Goal: Information Seeking & Learning: Learn about a topic

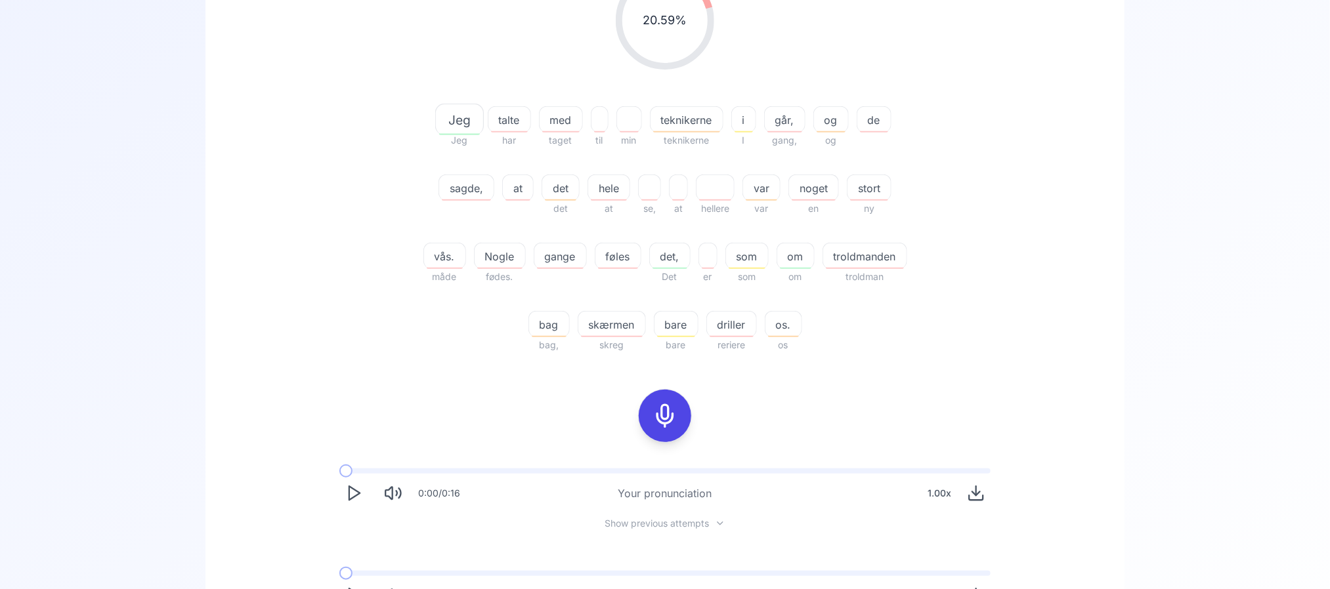
scroll to position [239, 0]
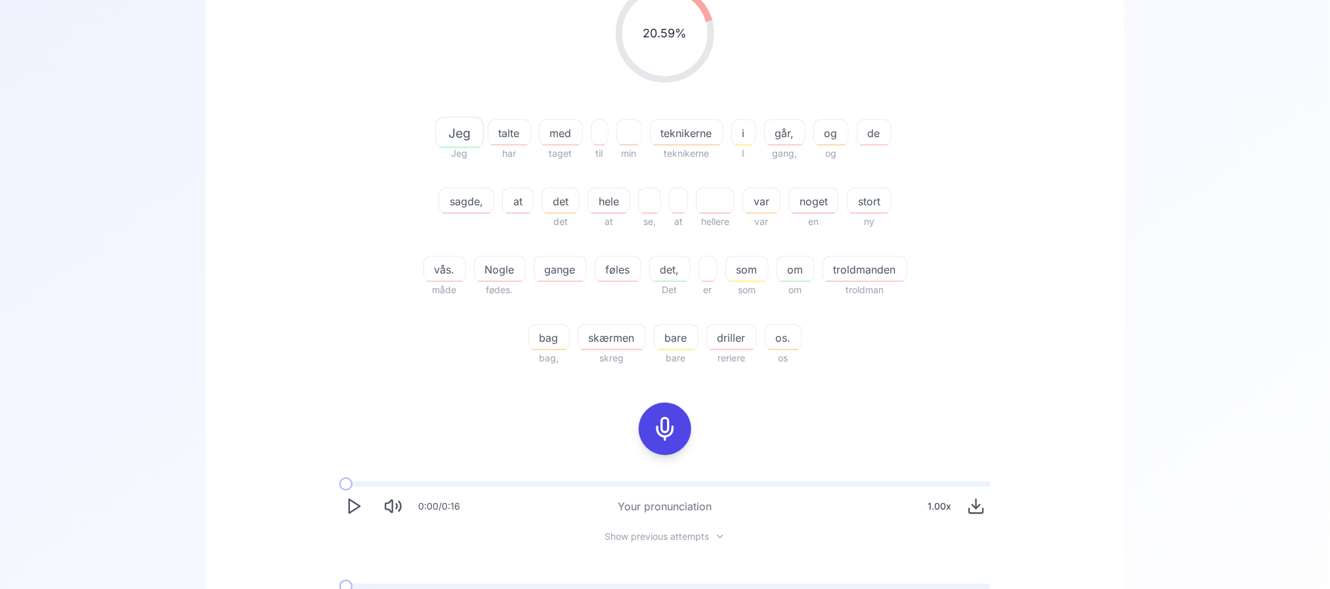
click at [682, 437] on button at bounding box center [665, 429] width 52 height 52
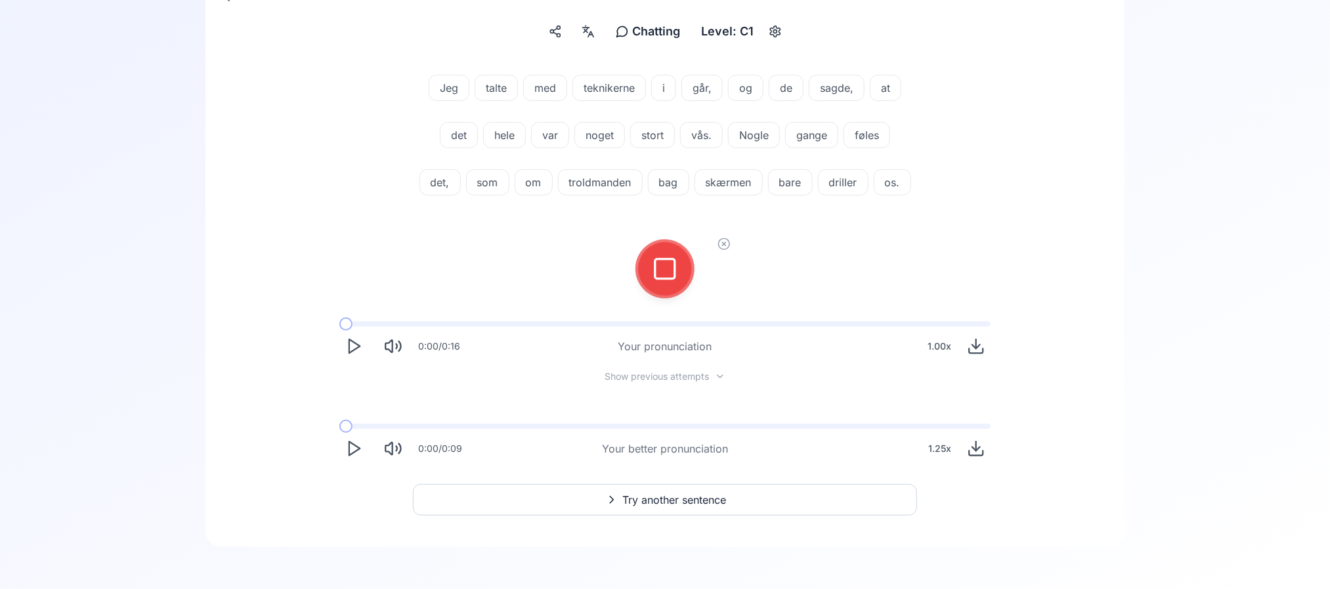
click at [684, 286] on div at bounding box center [664, 269] width 105 height 84
click at [663, 278] on icon at bounding box center [665, 269] width 26 height 26
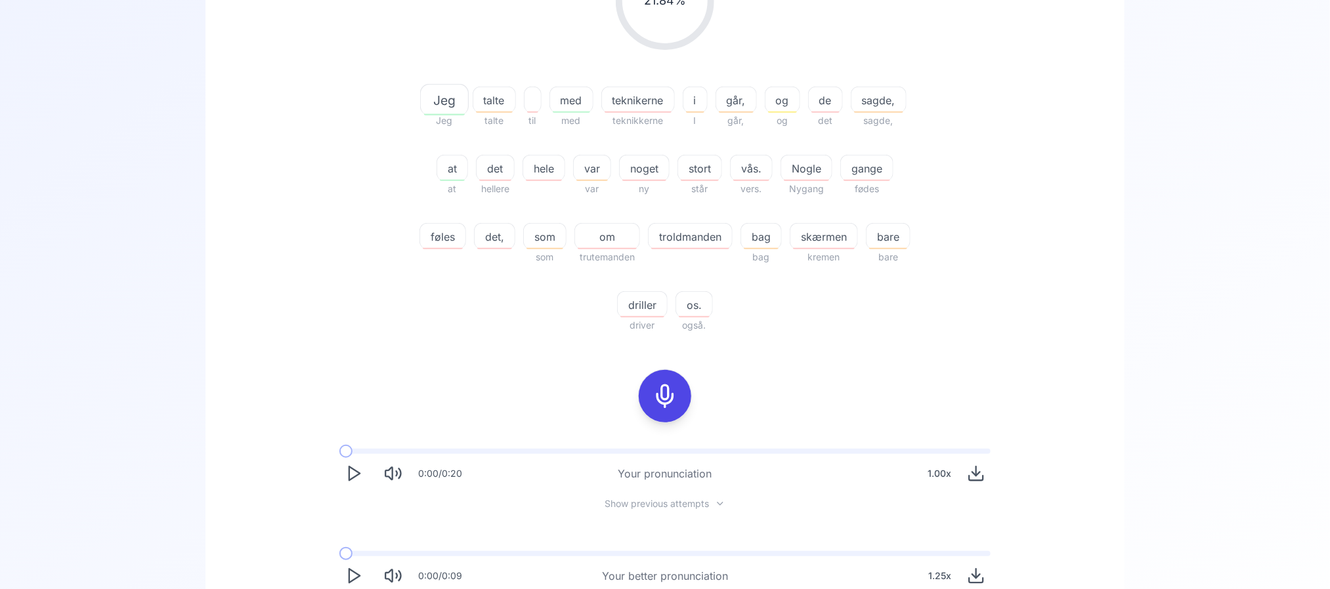
scroll to position [272, 0]
click at [671, 231] on span "troldmanden" at bounding box center [689, 236] width 83 height 16
click at [978, 331] on div "21.84 % 21.84 % Jeg Jeg talte talte til med med teknikerne teknikkerne i I går,…" at bounding box center [665, 141] width 756 height 403
click at [829, 235] on span "skærmen" at bounding box center [823, 236] width 67 height 16
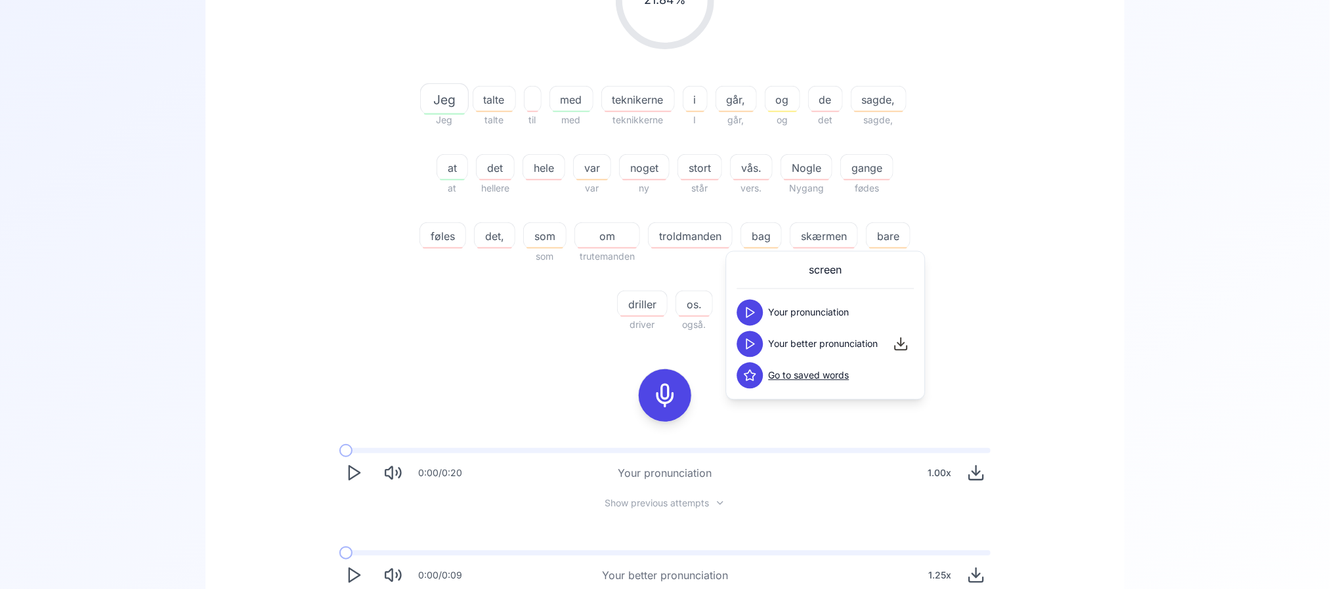
click at [749, 303] on button at bounding box center [750, 313] width 26 height 26
click at [748, 346] on icon at bounding box center [750, 344] width 13 height 13
click at [1095, 184] on div "21.84 % 21.84 % Jeg Jeg talte talte til med med teknikerne teknikkerne i I går,…" at bounding box center [665, 291] width 866 height 713
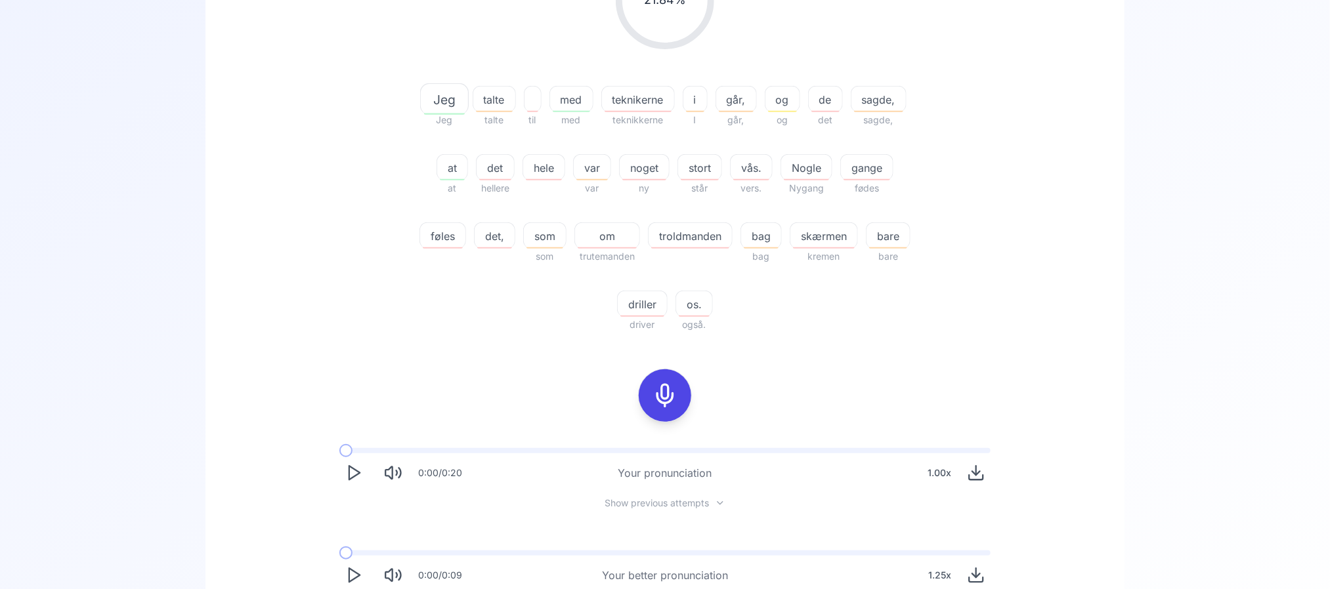
click at [666, 415] on div at bounding box center [664, 395] width 31 height 52
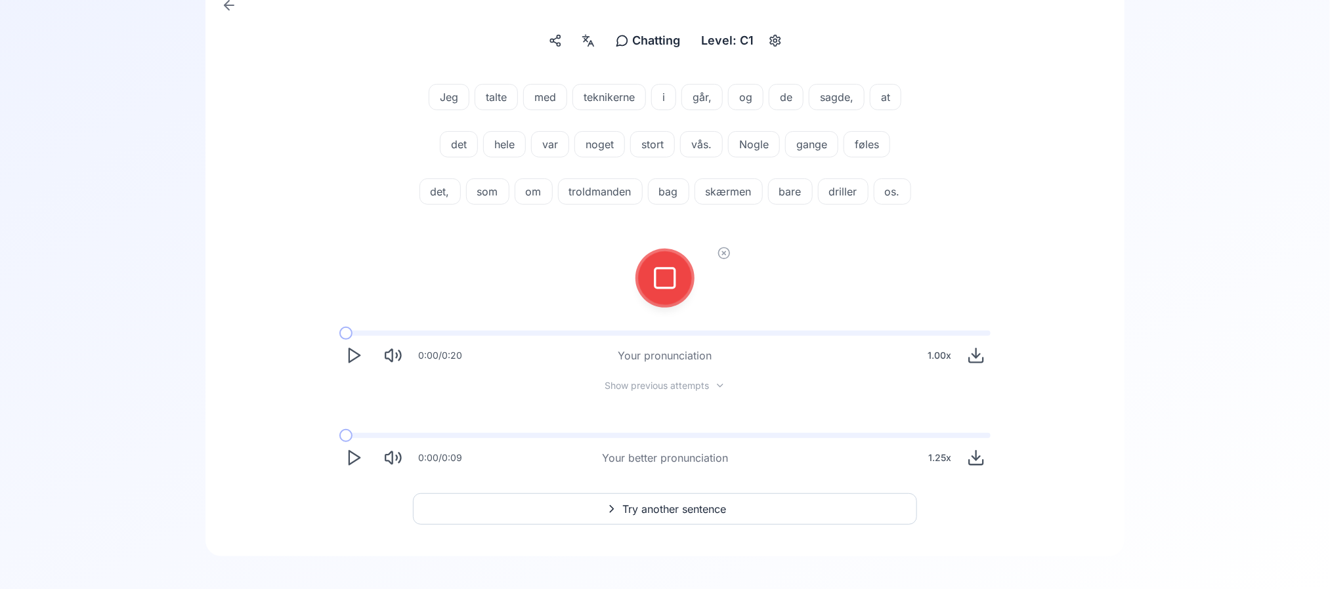
scroll to position [144, 0]
click at [663, 292] on icon at bounding box center [665, 279] width 26 height 26
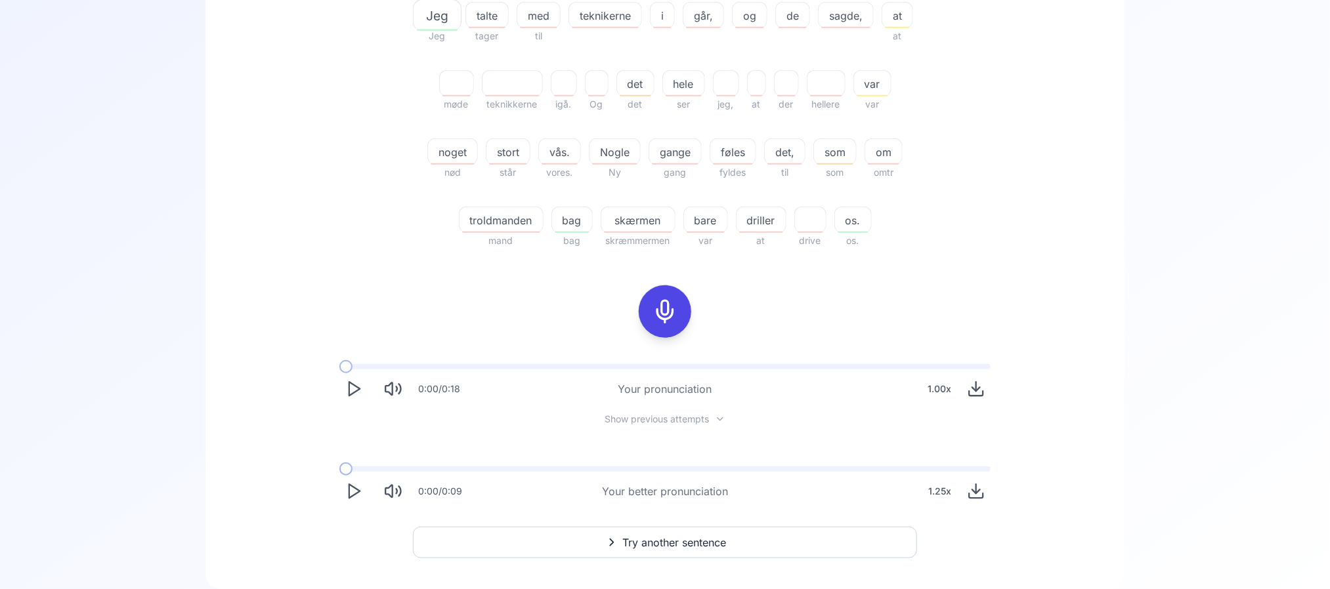
scroll to position [357, 0]
click at [663, 306] on icon at bounding box center [665, 311] width 26 height 26
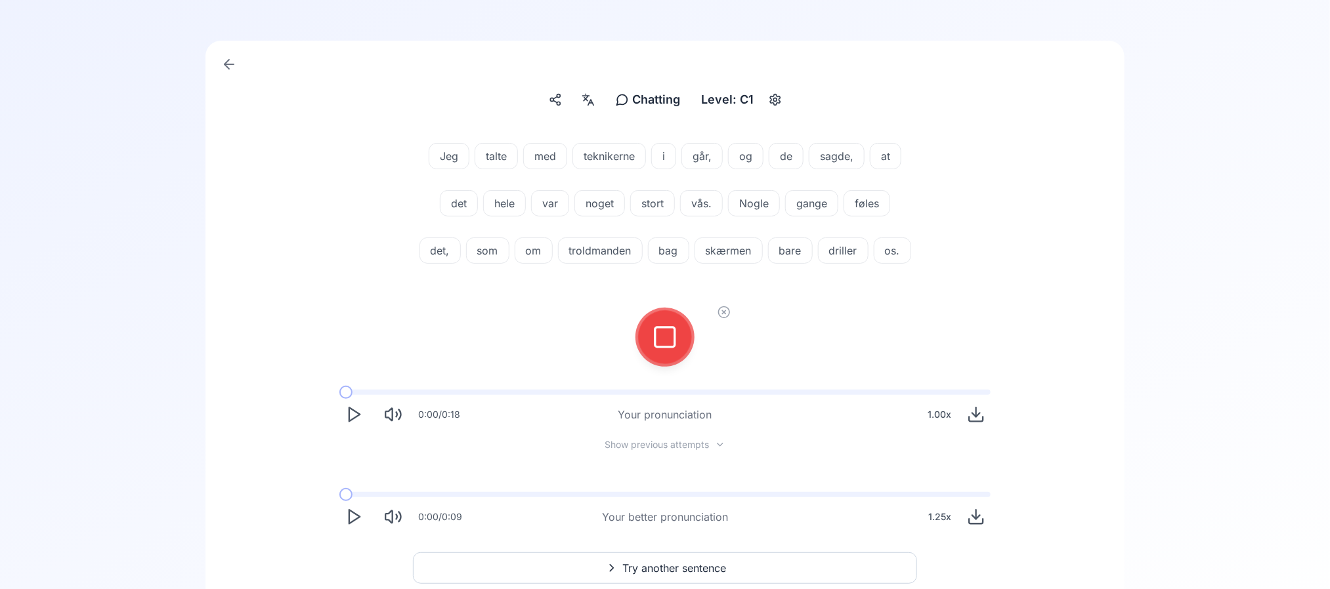
scroll to position [85, 0]
click at [675, 364] on div at bounding box center [664, 338] width 31 height 52
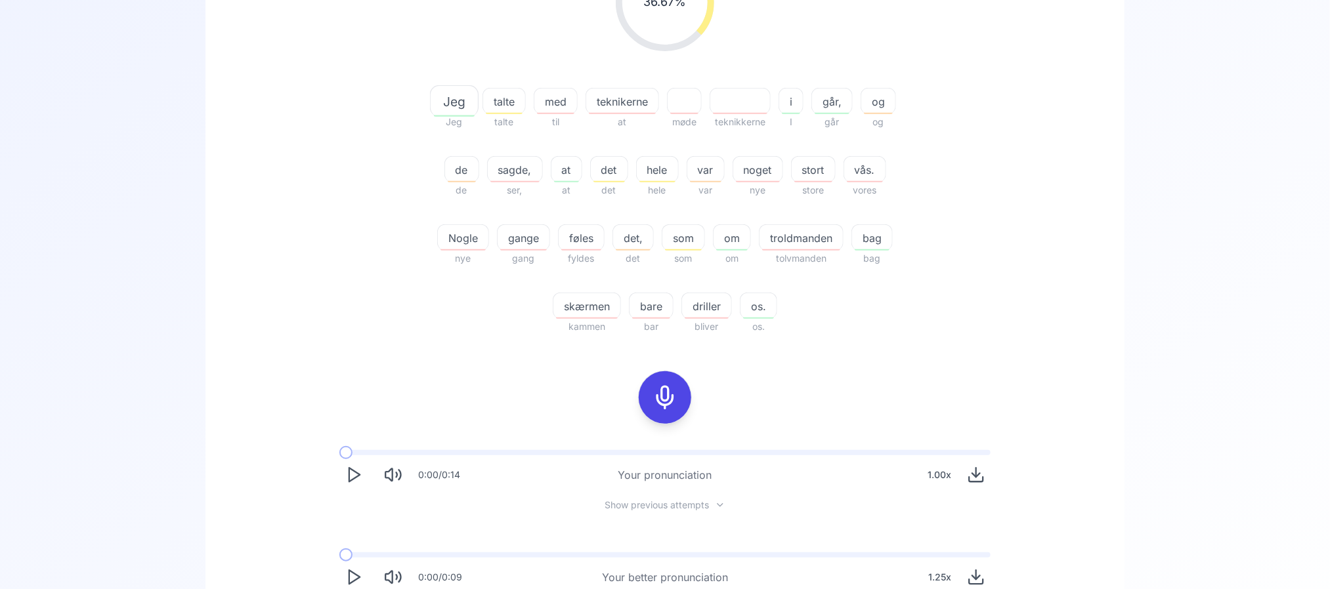
scroll to position [302, 0]
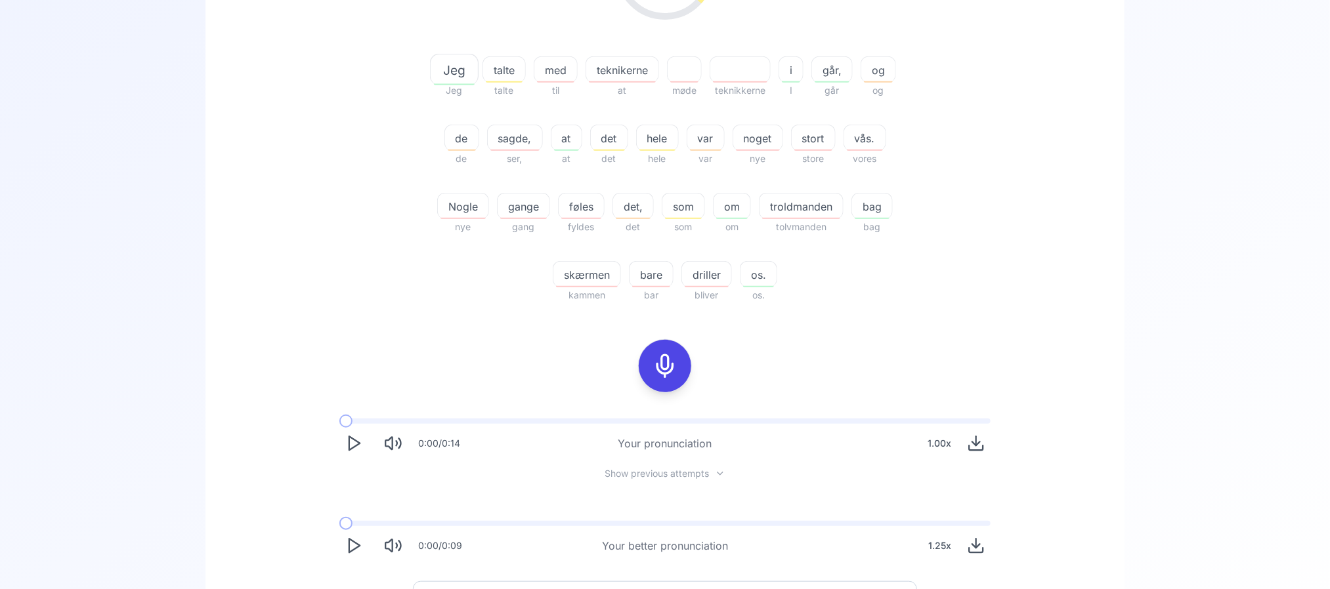
click at [353, 538] on icon "Play" at bounding box center [354, 546] width 18 height 18
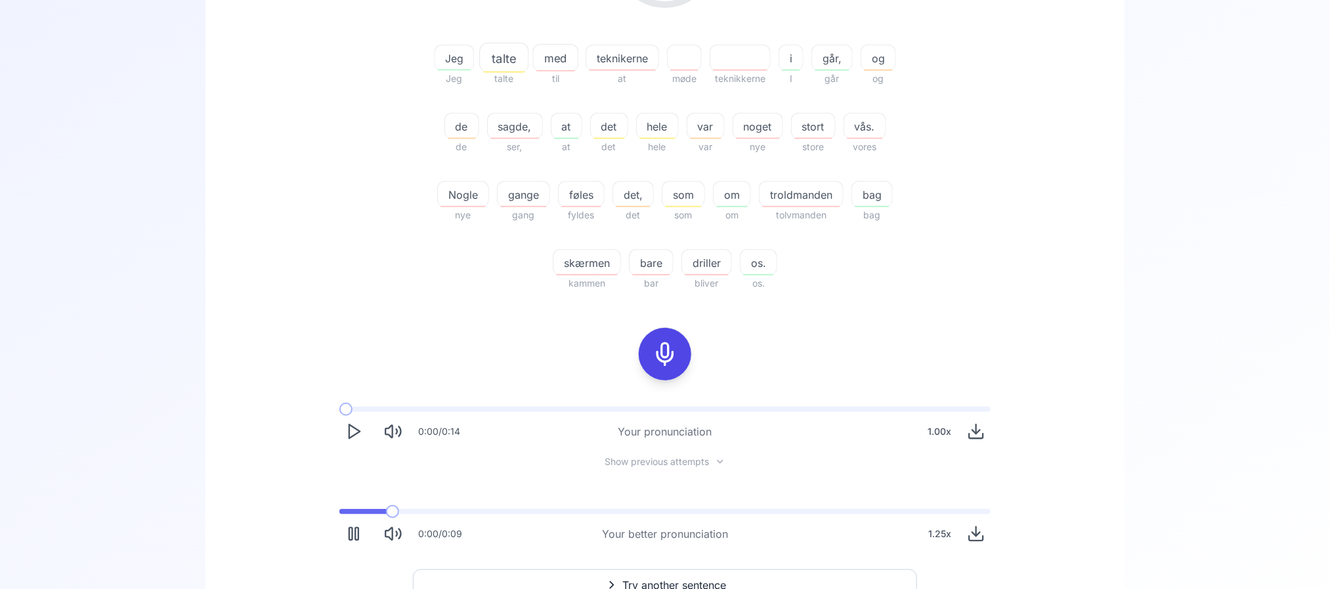
scroll to position [313, 0]
click at [707, 280] on span "bliver" at bounding box center [706, 284] width 51 height 16
click at [711, 268] on span "driller" at bounding box center [706, 264] width 49 height 16
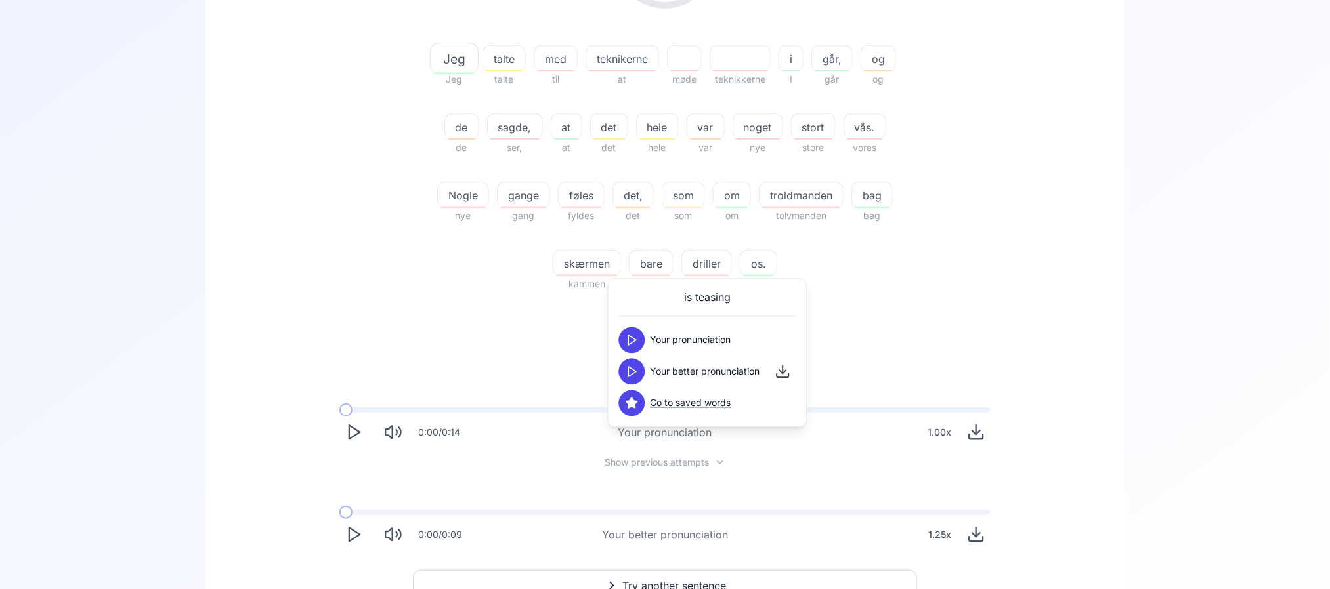
click at [637, 359] on div at bounding box center [632, 372] width 26 height 26
click at [631, 373] on icon at bounding box center [631, 372] width 13 height 13
click at [453, 327] on div "36.67 % 36.67 % Jeg Jeg talte talte med til teknikerne at møde teknikkerne i I …" at bounding box center [665, 230] width 856 height 660
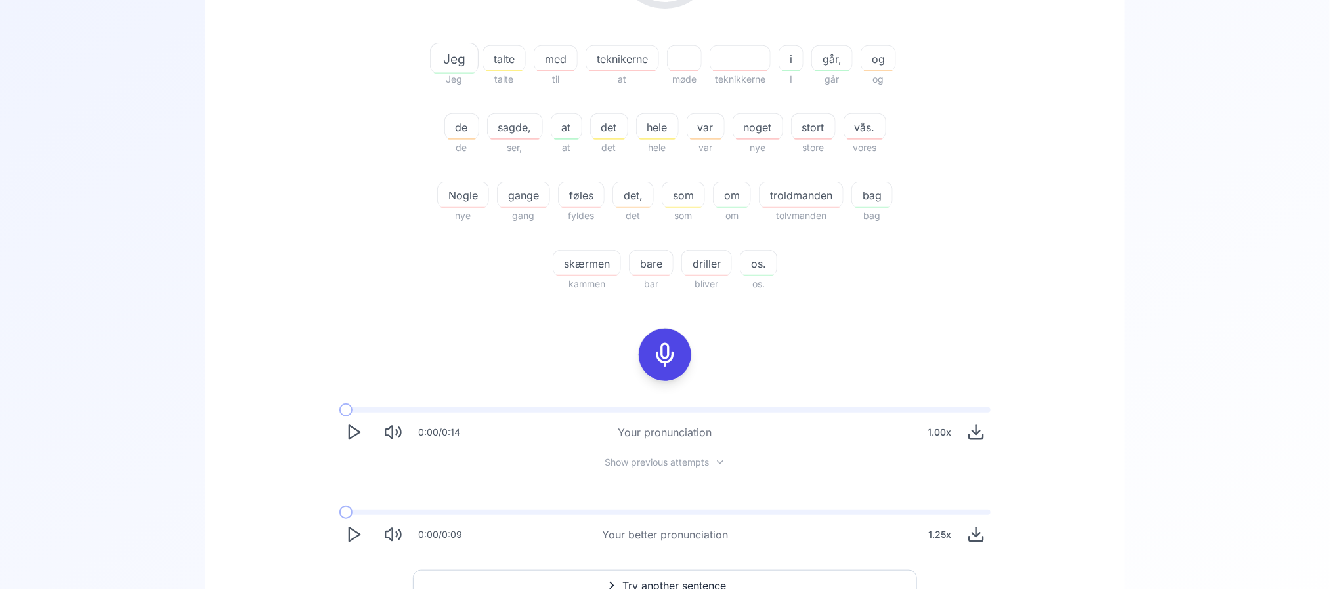
click at [654, 361] on icon at bounding box center [665, 355] width 26 height 26
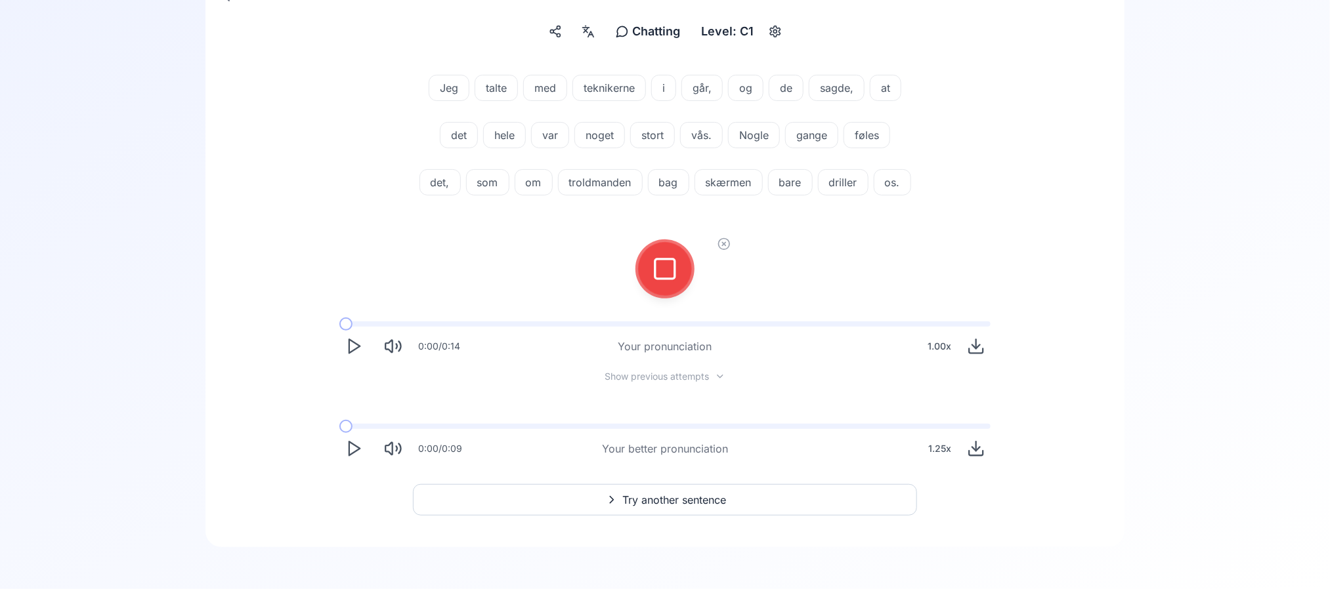
scroll to position [138, 0]
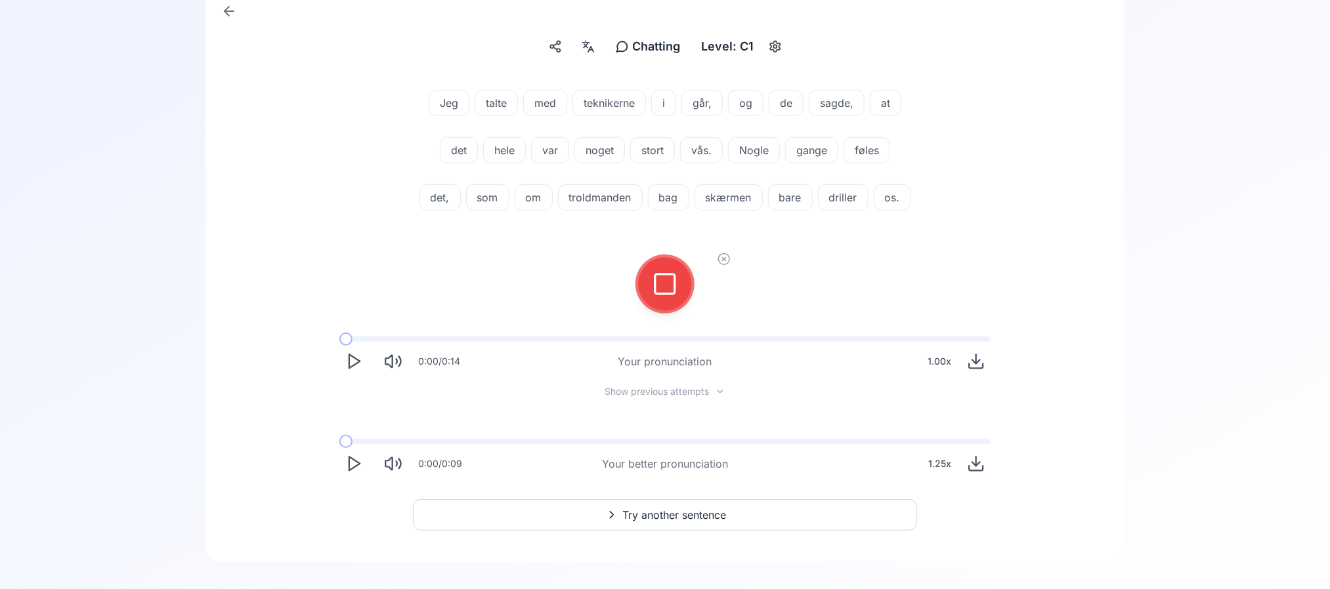
click at [665, 294] on rect at bounding box center [665, 284] width 20 height 20
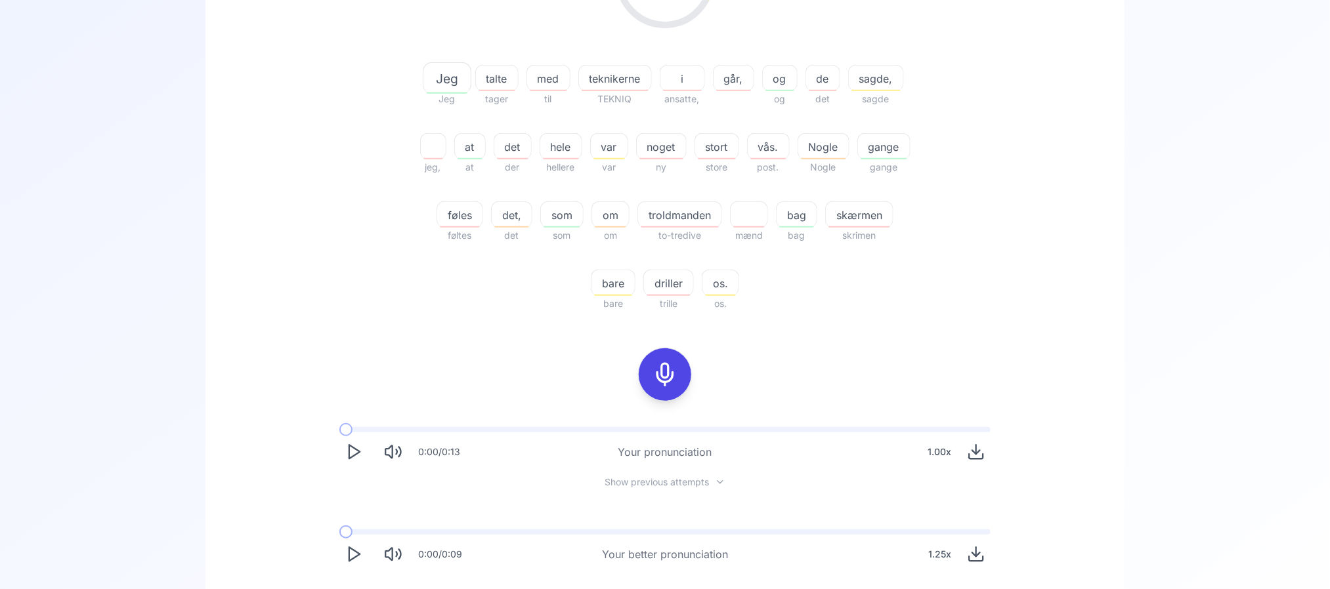
scroll to position [294, 0]
click at [501, 65] on div "talte" at bounding box center [496, 77] width 43 height 26
click at [417, 186] on polygon at bounding box center [421, 186] width 8 height 10
click at [320, 199] on div "32.22 % 32.22 % Jeg Jeg talte tager med til teknikerne TEKNIQ i ansatte, går, o…" at bounding box center [665, 120] width 756 height 403
click at [660, 367] on icon at bounding box center [665, 374] width 26 height 26
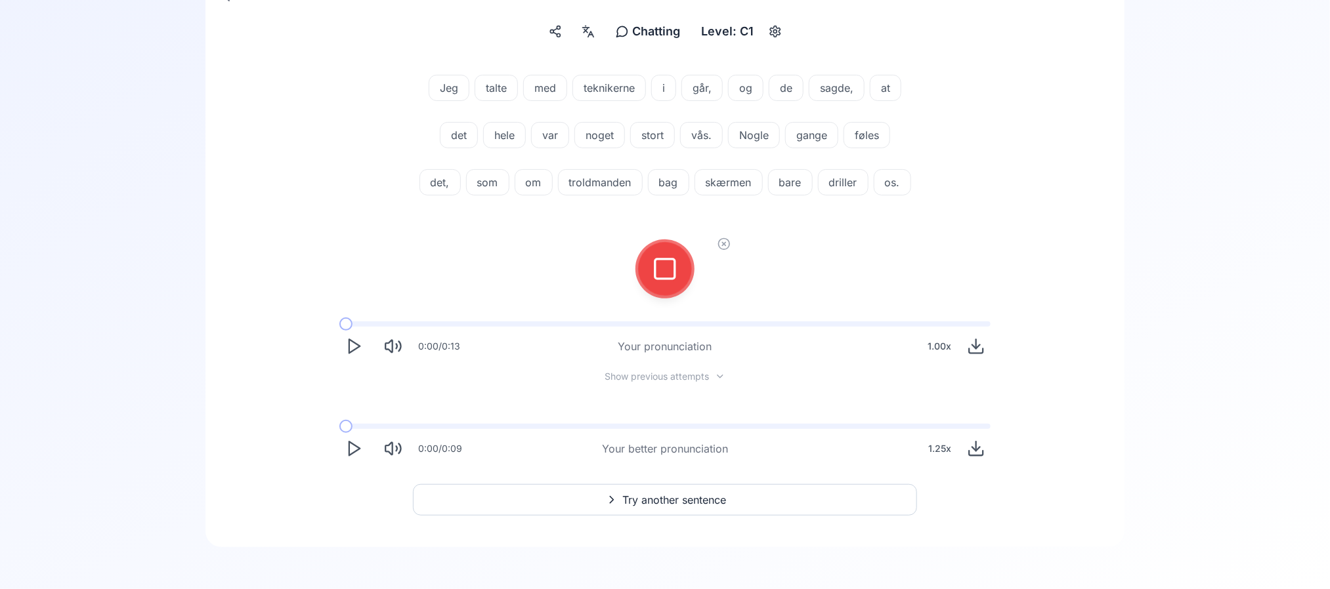
scroll to position [199, 0]
click at [652, 270] on icon at bounding box center [665, 269] width 26 height 26
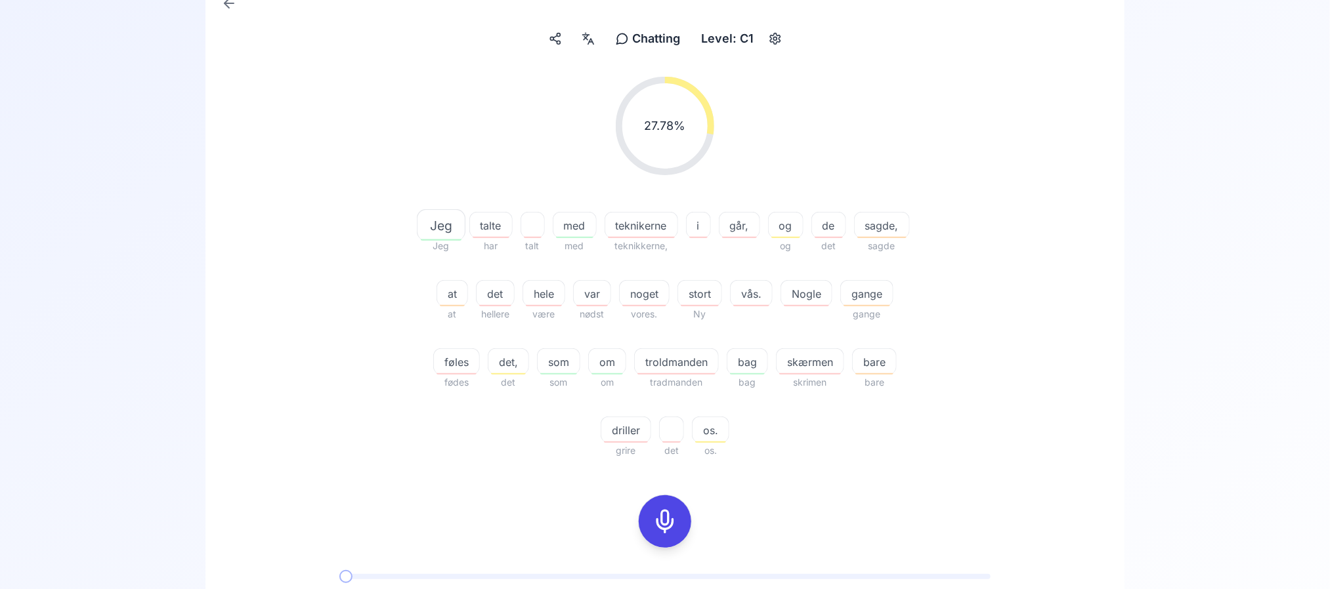
scroll to position [398, 0]
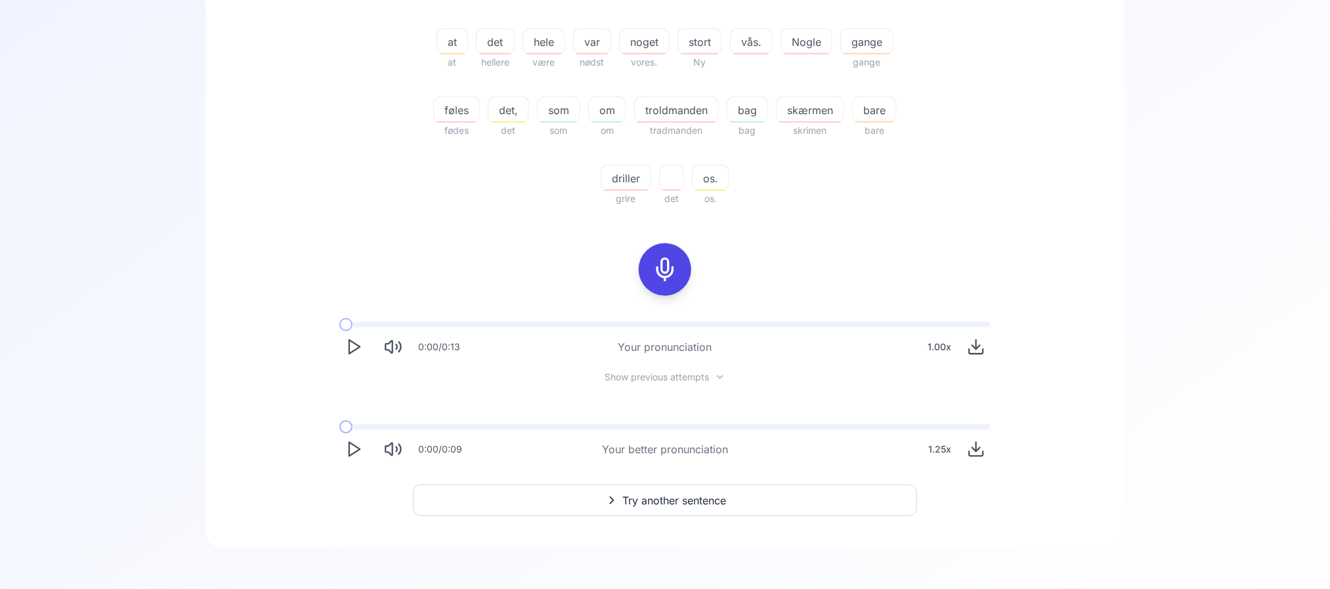
click at [666, 270] on icon at bounding box center [665, 270] width 26 height 26
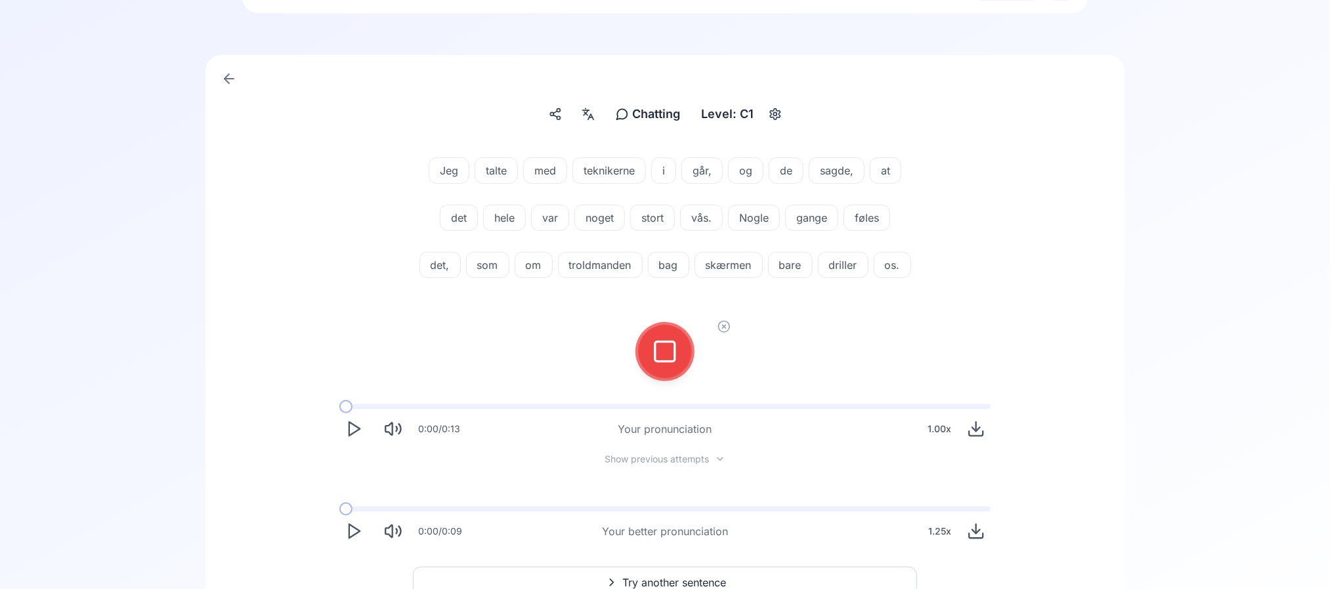
scroll to position [62, 0]
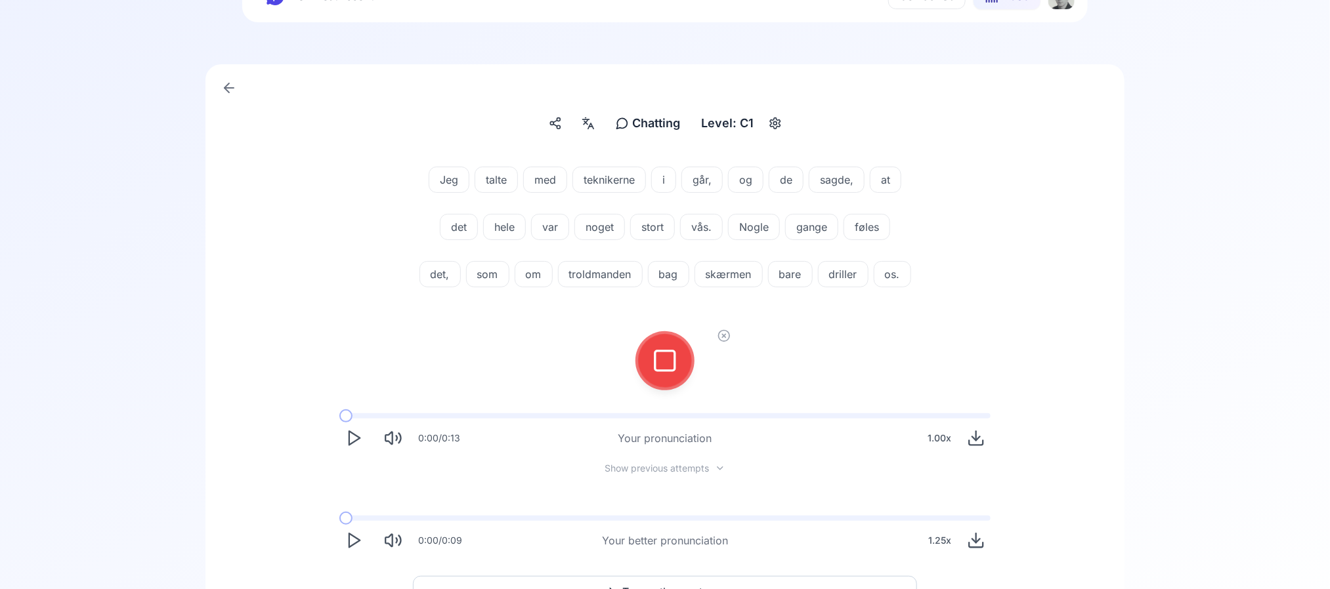
click at [665, 374] on icon at bounding box center [665, 361] width 26 height 26
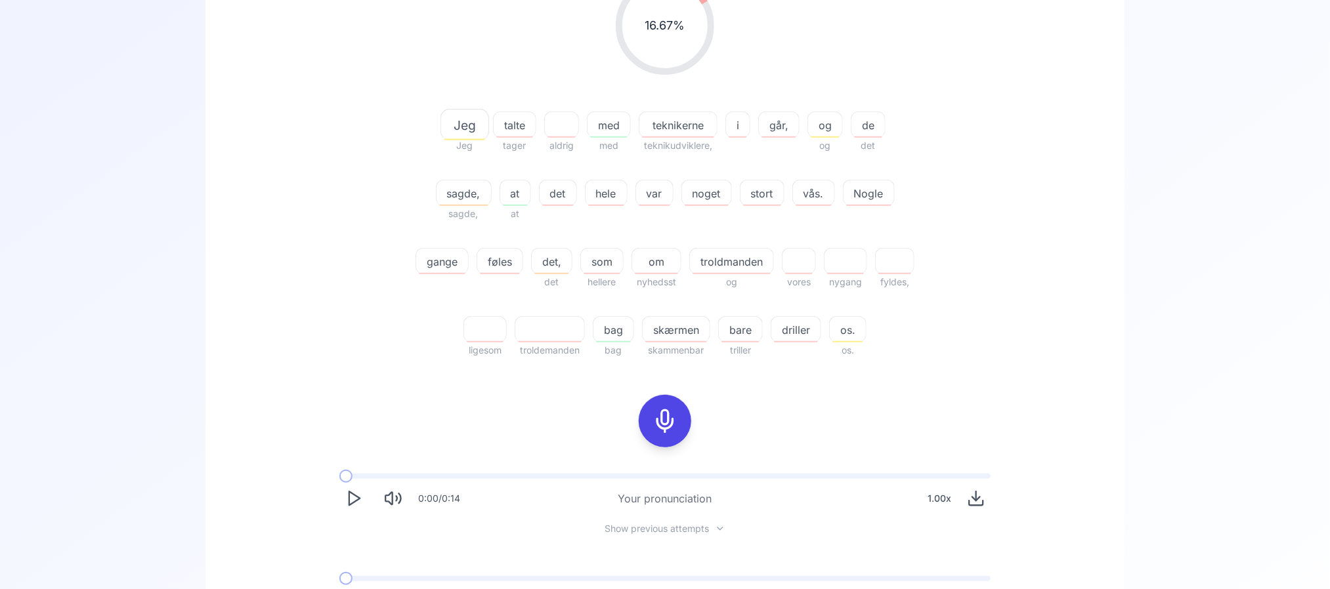
scroll to position [251, 0]
click at [855, 333] on span "os." at bounding box center [847, 326] width 36 height 16
click at [819, 329] on span "driller" at bounding box center [795, 326] width 49 height 16
click at [988, 299] on div "16.67 % 16.67 % Jeg Jeg talte tager aldrig med med teknikerne teknikudviklere, …" at bounding box center [665, 163] width 756 height 403
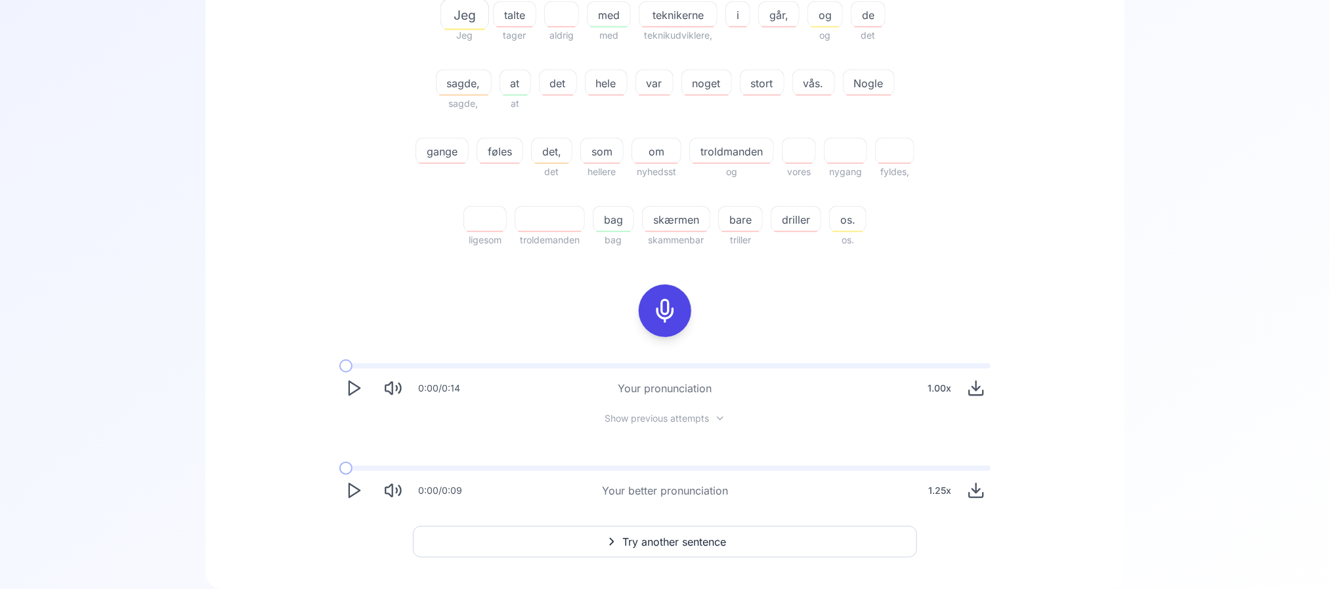
scroll to position [398, 0]
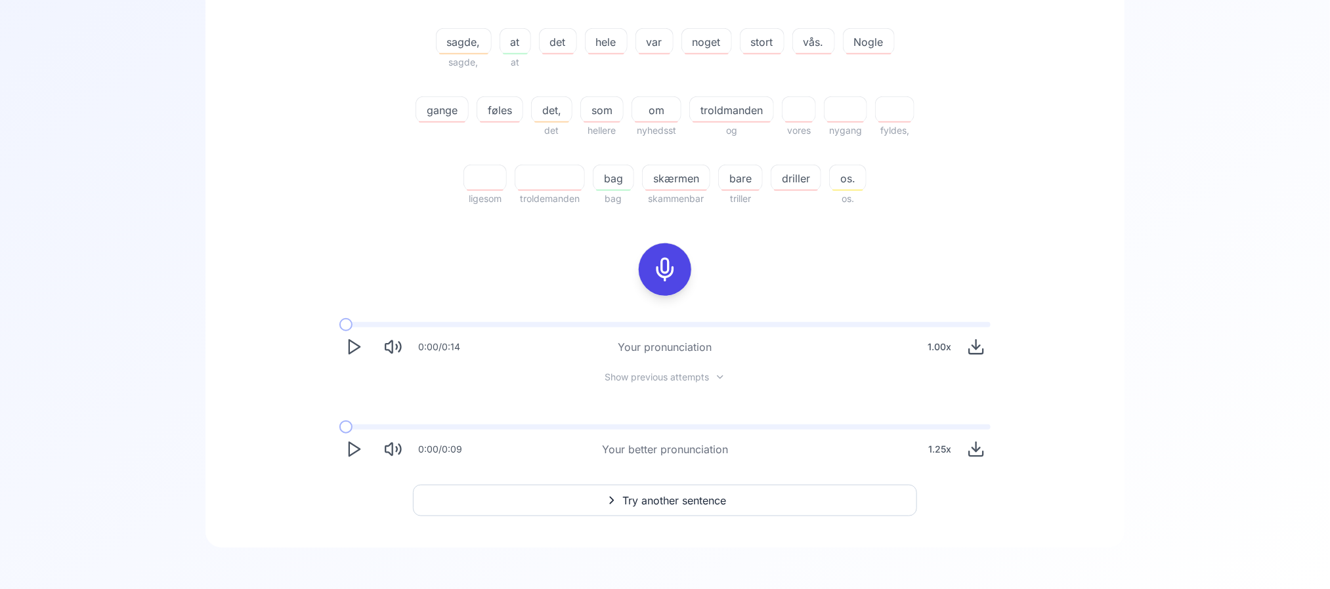
click at [670, 255] on div at bounding box center [664, 269] width 31 height 52
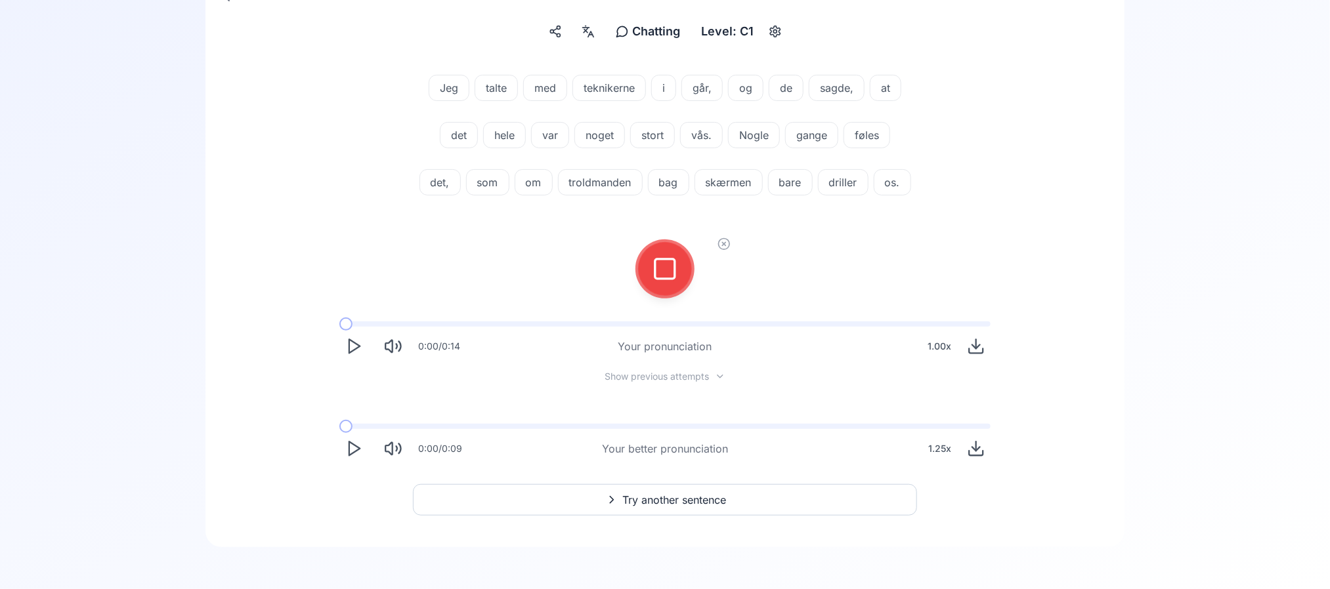
click at [670, 255] on div at bounding box center [664, 269] width 31 height 52
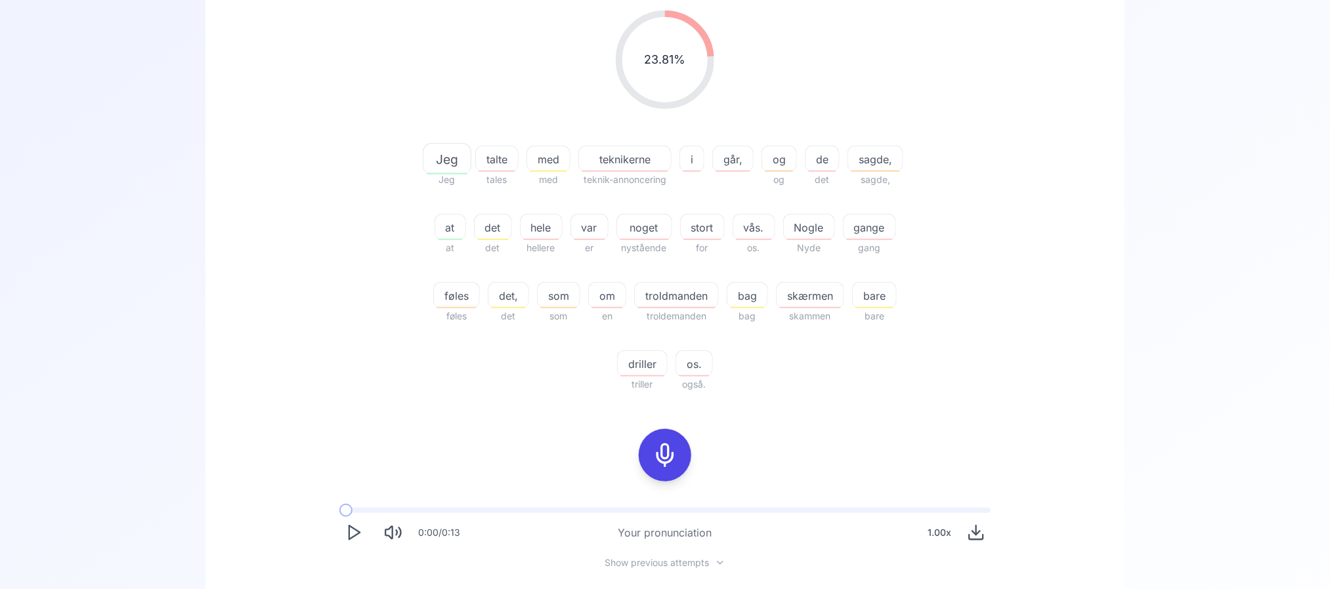
scroll to position [398, 0]
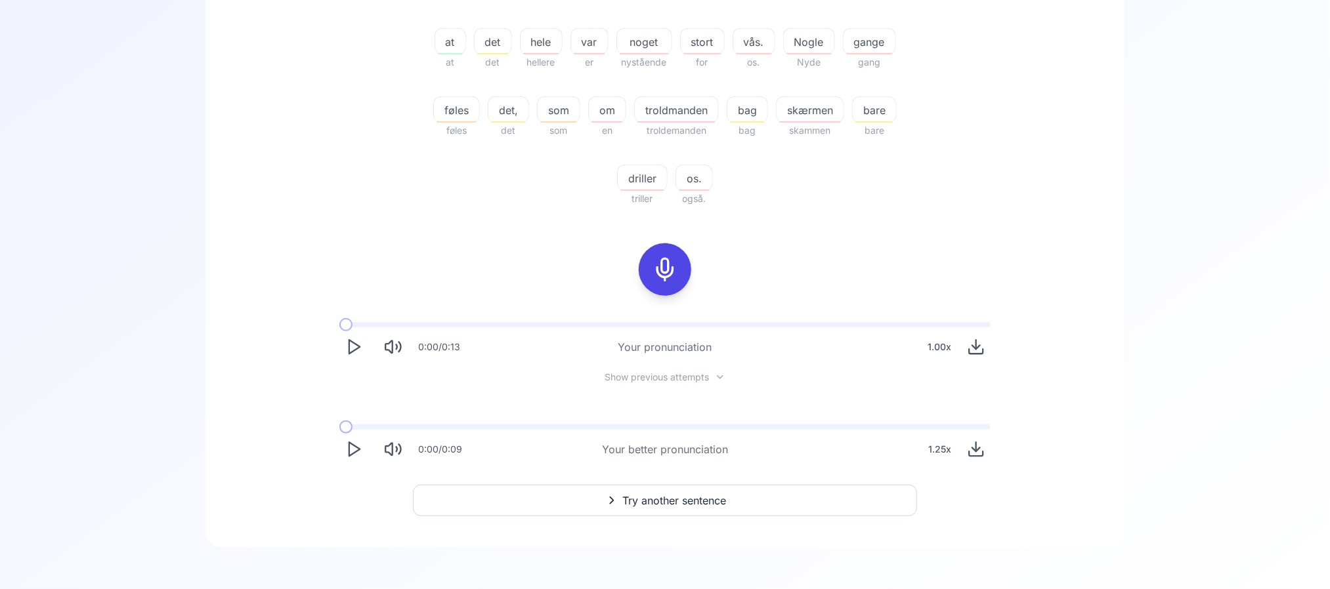
click at [360, 451] on icon "Play" at bounding box center [354, 449] width 18 height 18
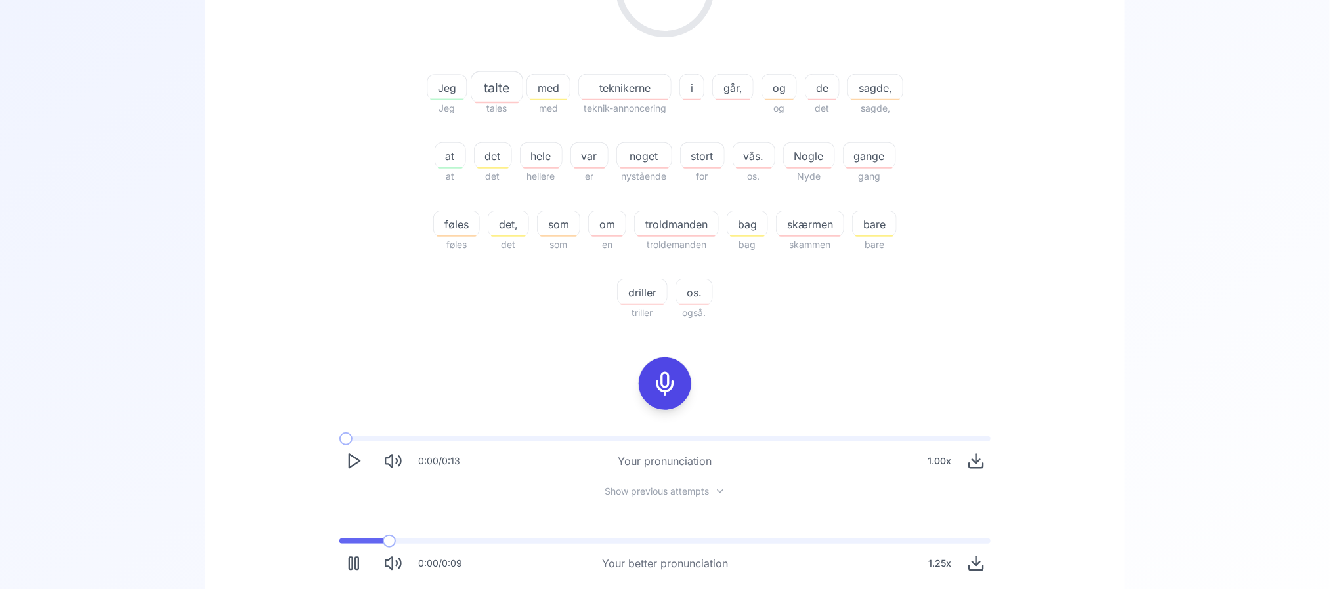
scroll to position [283, 0]
click at [681, 390] on button at bounding box center [665, 384] width 52 height 52
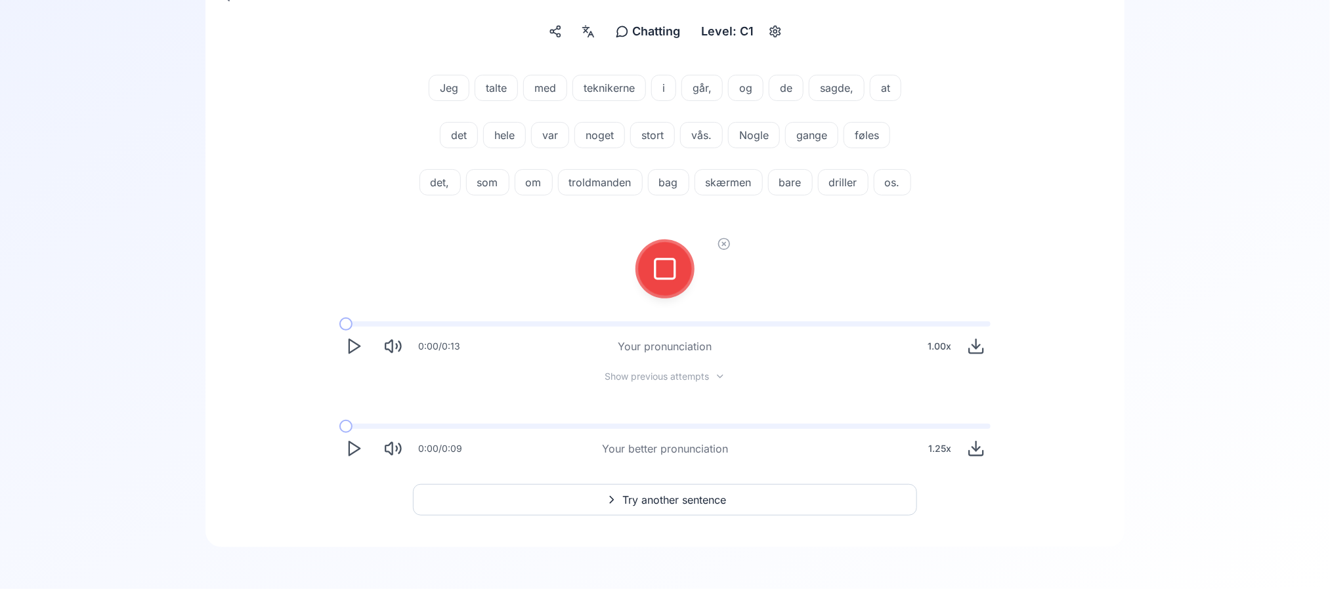
scroll to position [199, 0]
click at [673, 287] on div at bounding box center [664, 269] width 31 height 52
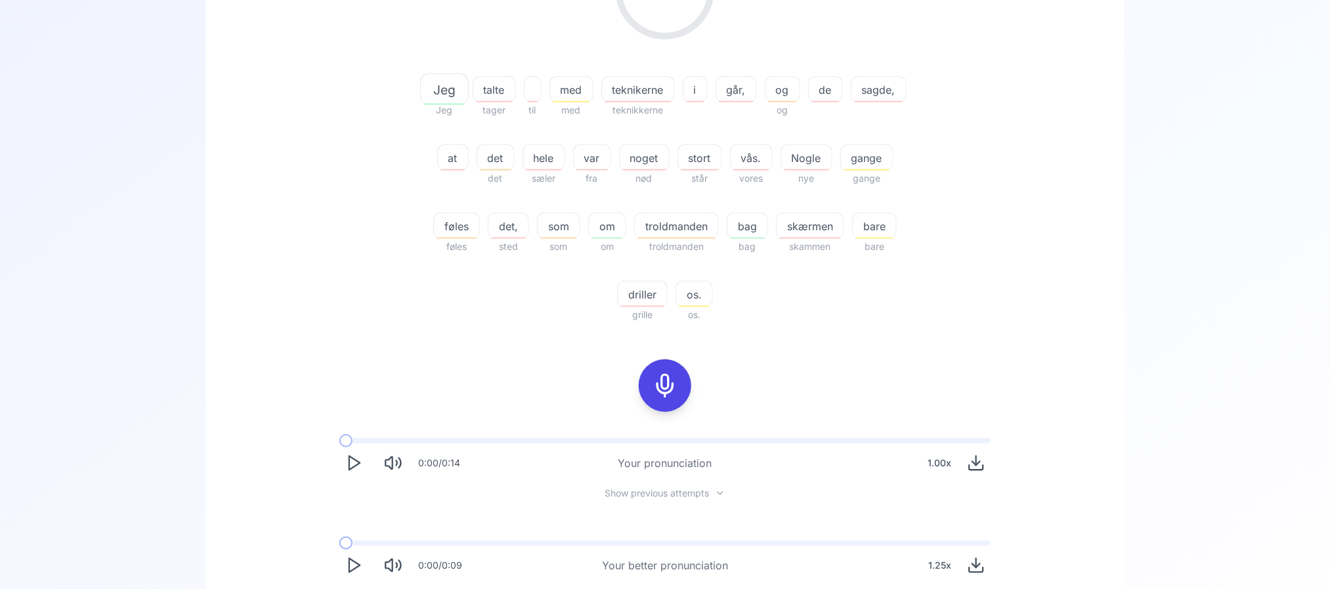
scroll to position [300, 0]
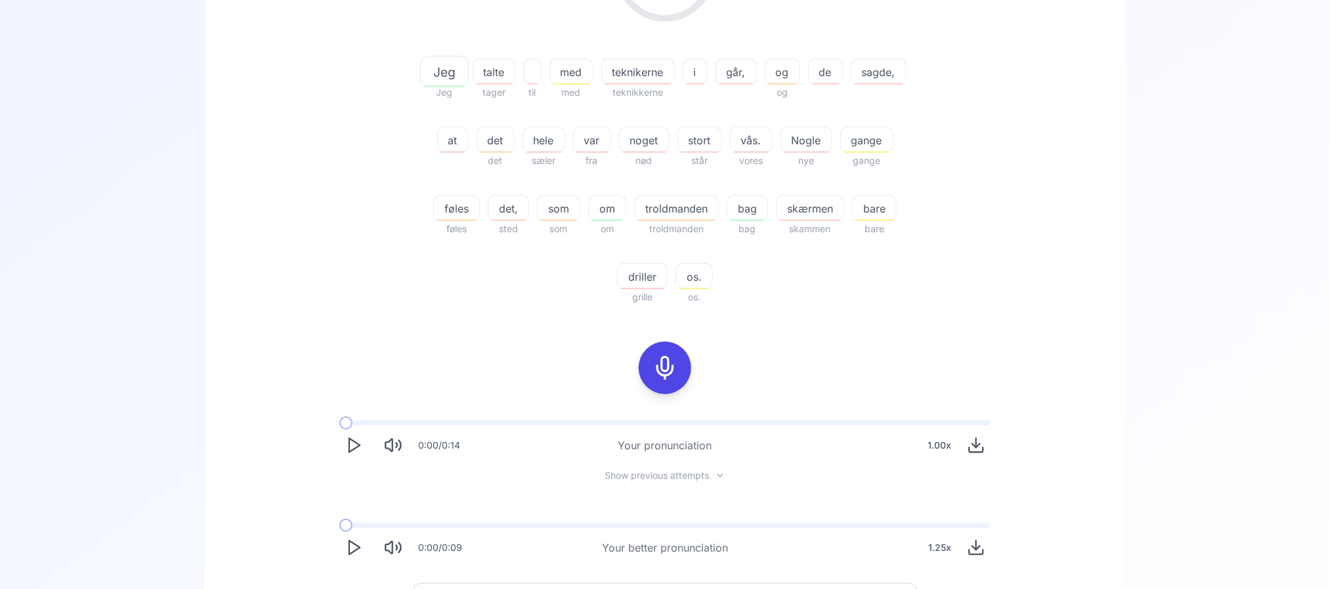
click at [828, 207] on span "skærmen" at bounding box center [809, 209] width 67 height 16
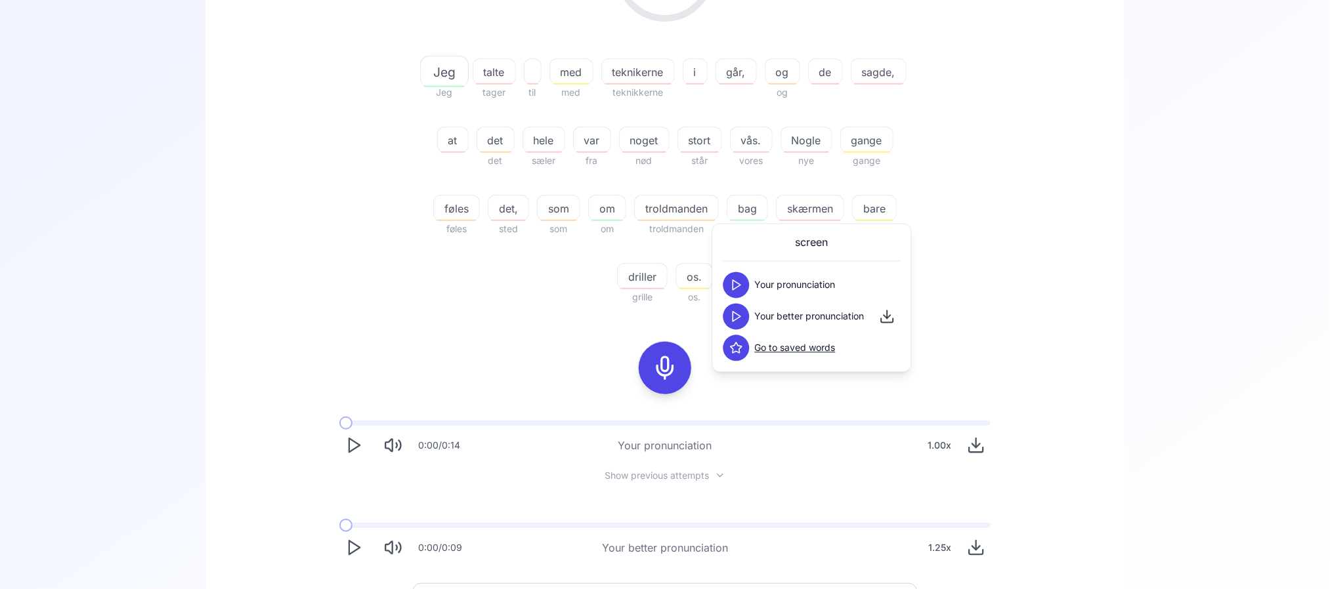
click at [735, 310] on icon at bounding box center [736, 316] width 13 height 13
click at [1036, 274] on div "25.29 % 25.29 % Jeg Jeg talte tager til med med teknikerne teknikkerne i går, o…" at bounding box center [665, 114] width 756 height 403
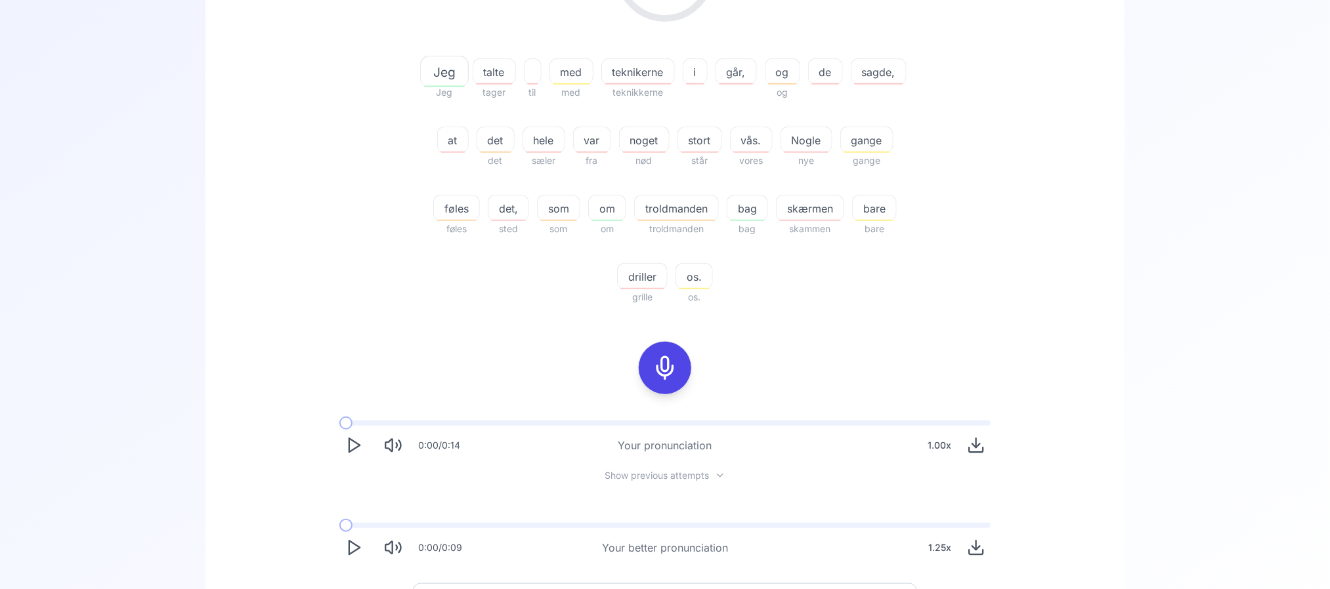
click at [637, 274] on span "driller" at bounding box center [642, 277] width 49 height 16
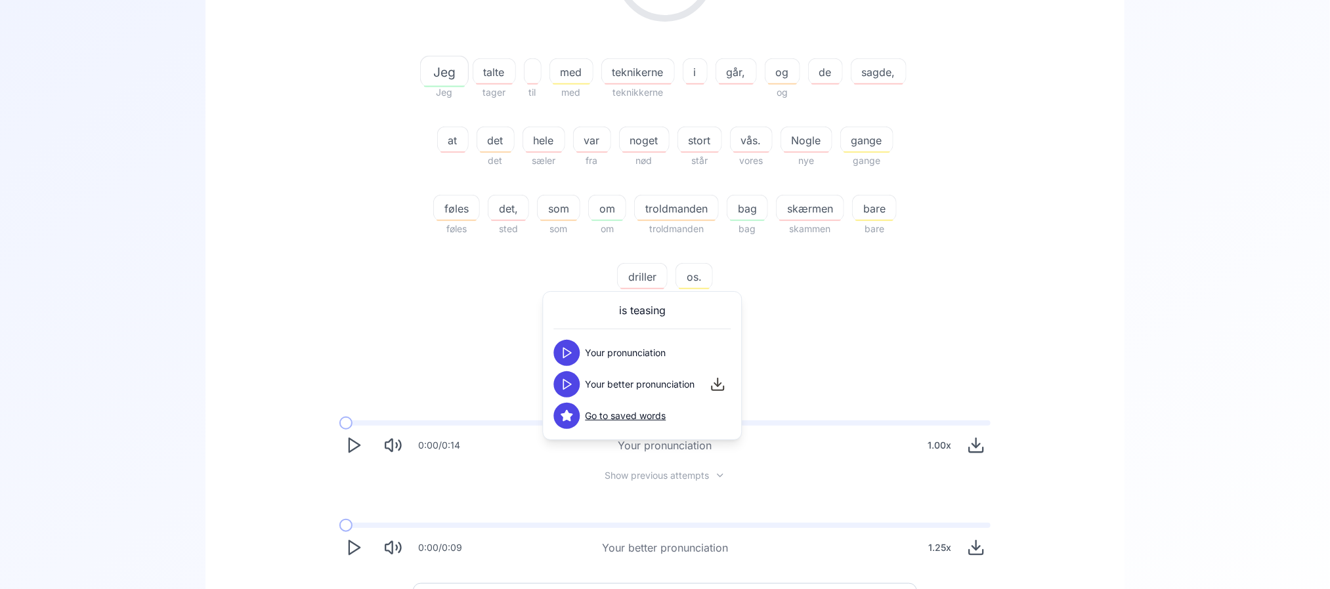
click at [571, 379] on icon at bounding box center [566, 384] width 13 height 13
click at [1001, 350] on div "25.29 % 25.29 % Jeg Jeg talte tager til med med teknikerne teknikkerne i går, o…" at bounding box center [665, 243] width 856 height 660
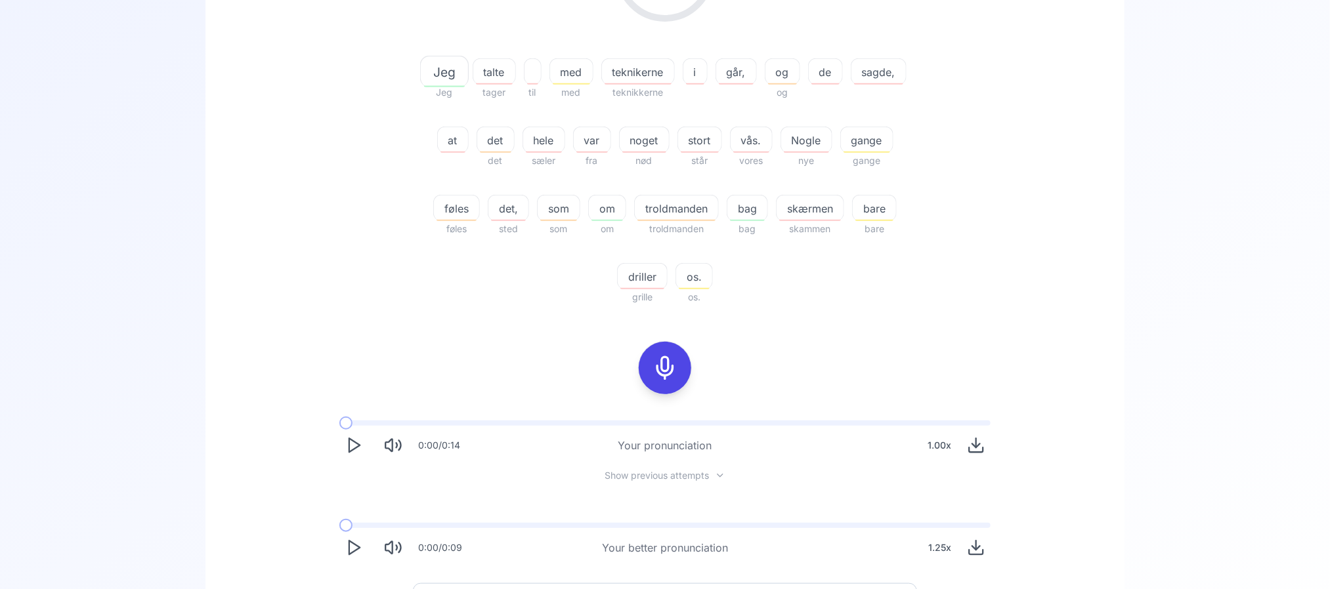
click at [652, 372] on icon at bounding box center [665, 368] width 26 height 26
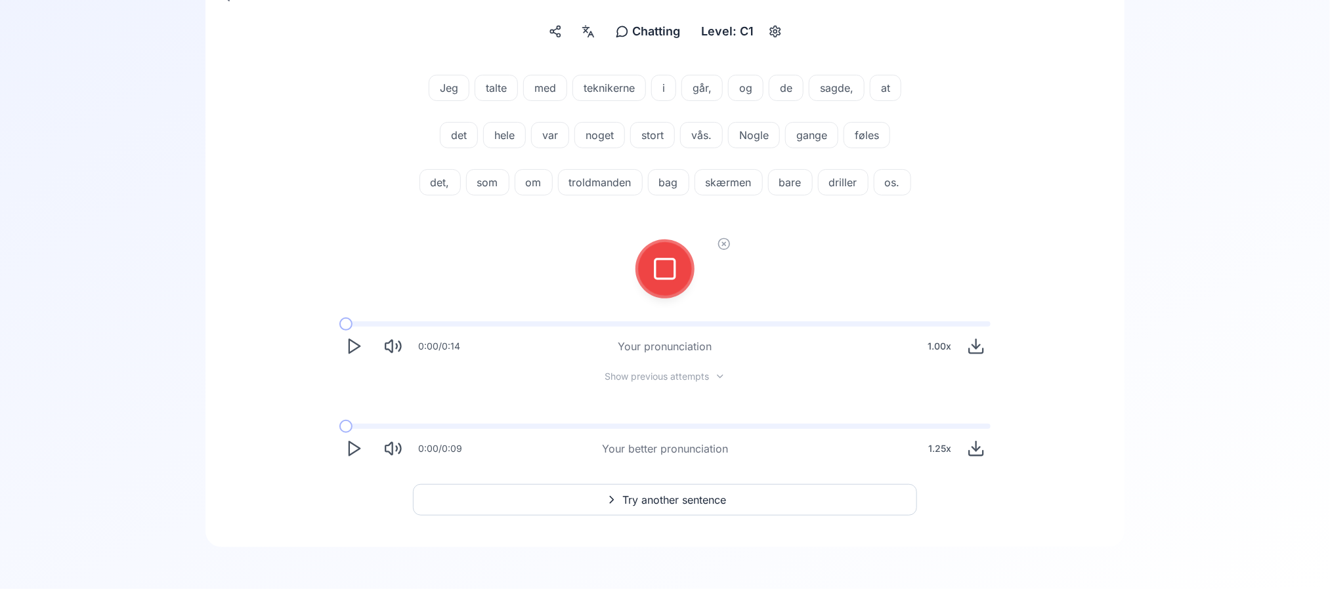
click at [672, 290] on div at bounding box center [664, 269] width 31 height 52
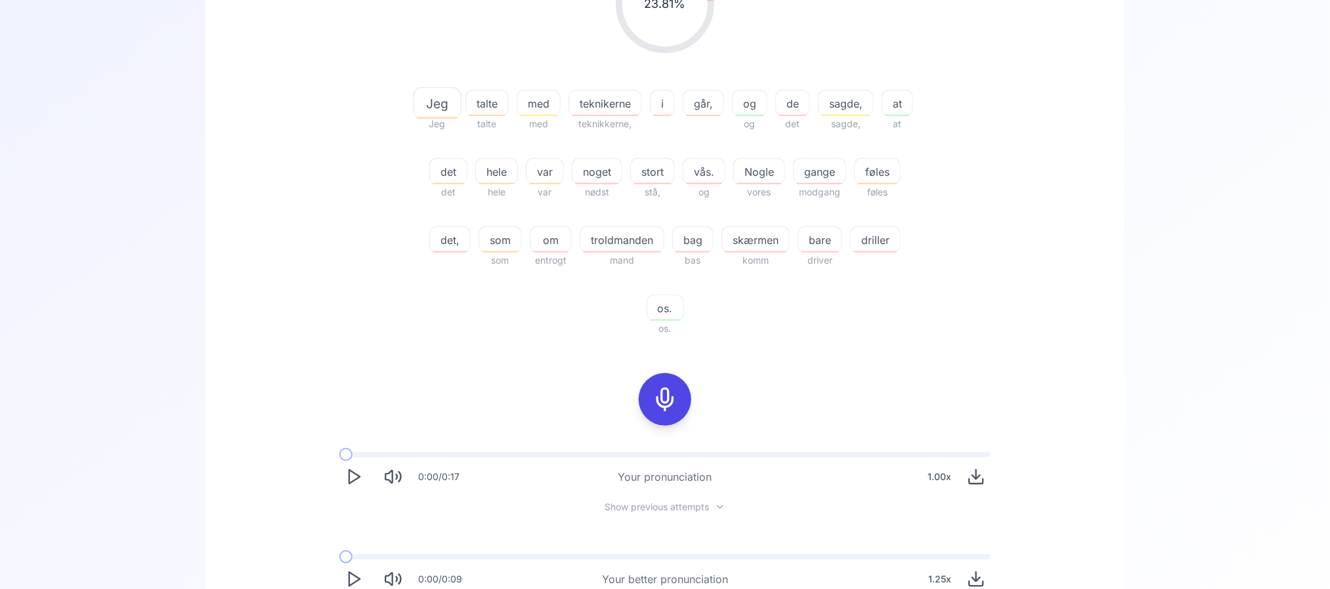
scroll to position [268, 0]
click at [724, 172] on span "vås." at bounding box center [703, 173] width 41 height 16
click at [673, 276] on icon at bounding box center [677, 281] width 13 height 13
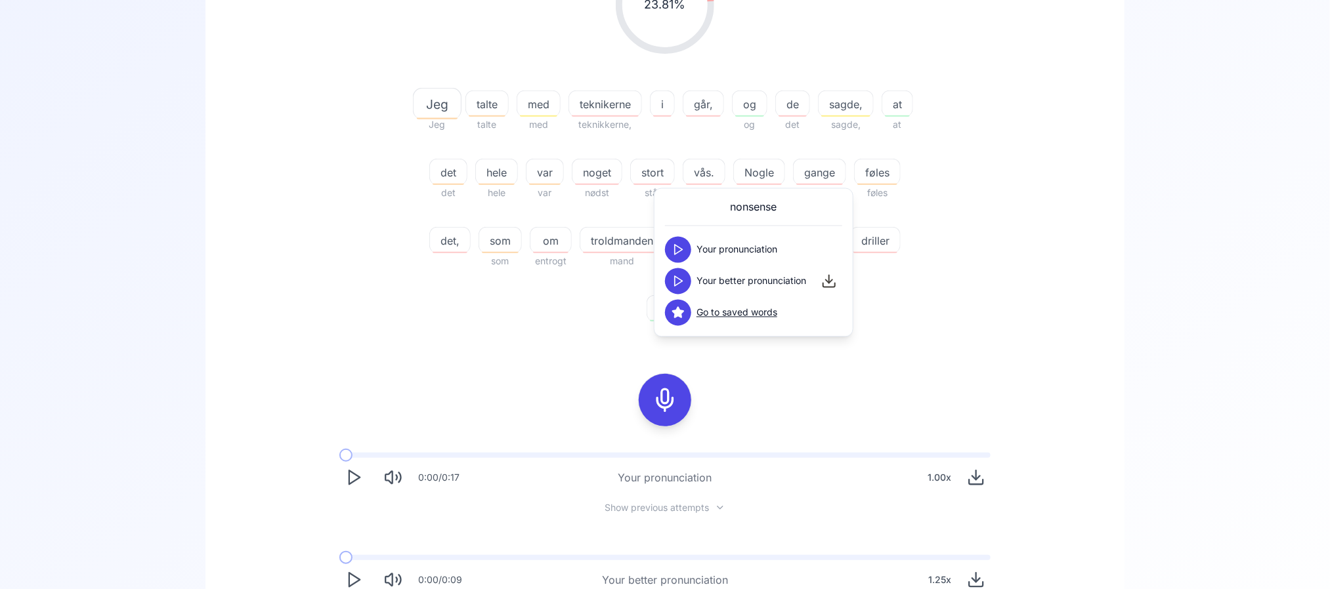
click at [998, 183] on div "23.81 % 23.81 % Jeg Jeg talte talte med med teknikerne teknikkerne, i går, og o…" at bounding box center [665, 146] width 756 height 403
click at [507, 108] on span "talte" at bounding box center [487, 104] width 42 height 16
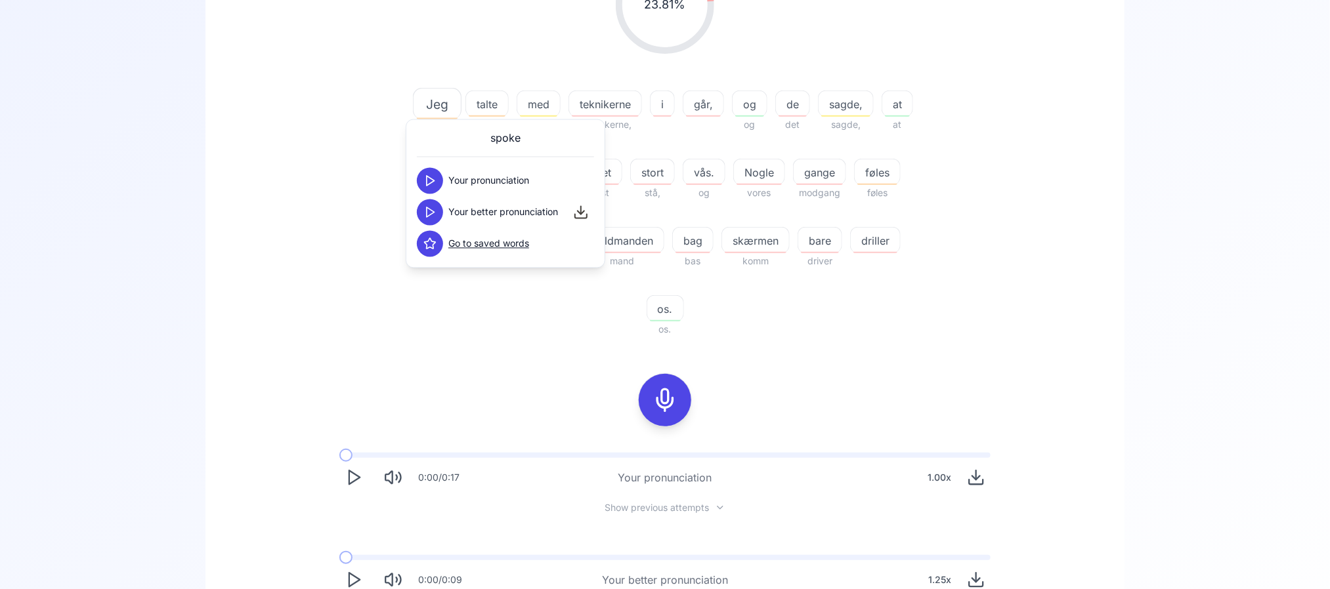
click at [430, 219] on button at bounding box center [430, 212] width 26 height 26
click at [297, 262] on div "23.81 % 23.81 % Jeg Jeg talte talte med med teknikerne teknikkerne, i går, og o…" at bounding box center [665, 146] width 756 height 403
